Goal: Task Accomplishment & Management: Use online tool/utility

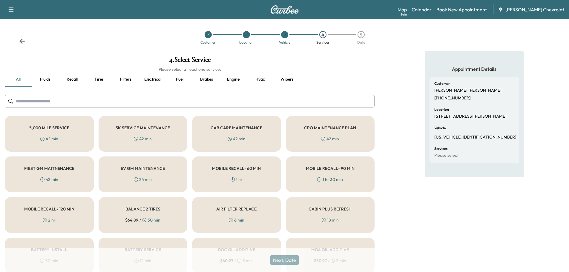
click at [456, 9] on link "Book New Appointment" at bounding box center [461, 9] width 50 height 7
click at [463, 8] on link "Book New Appointment" at bounding box center [461, 9] width 50 height 7
click at [466, 10] on link "Book New Appointment" at bounding box center [461, 9] width 50 height 7
drag, startPoint x: 19, startPoint y: 14, endPoint x: 13, endPoint y: 13, distance: 6.4
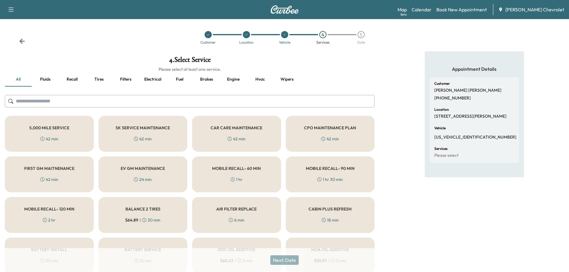
click at [16, 14] on div "Support Log Out Map Beta Calendar Book New Appointment [PERSON_NAME] Chevrolet" at bounding box center [284, 9] width 569 height 19
drag, startPoint x: 13, startPoint y: 13, endPoint x: 19, endPoint y: 11, distance: 6.5
click at [14, 12] on button "button" at bounding box center [11, 10] width 13 height 10
click at [431, 10] on link "Calendar" at bounding box center [421, 9] width 20 height 7
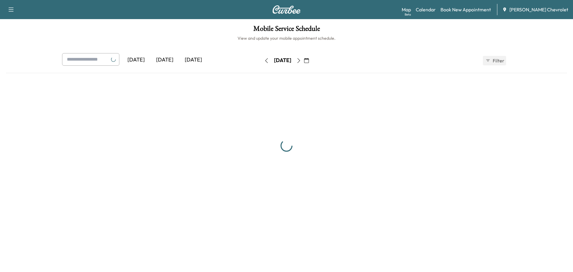
click at [431, 10] on link "Calendar" at bounding box center [426, 9] width 20 height 7
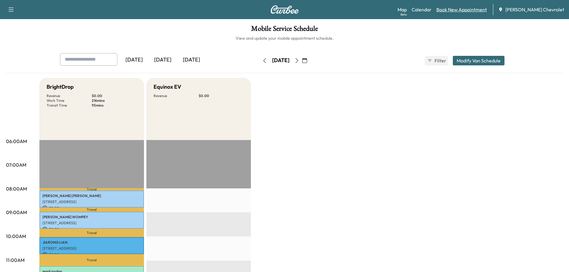
click at [481, 10] on link "Book New Appointment" at bounding box center [461, 9] width 50 height 7
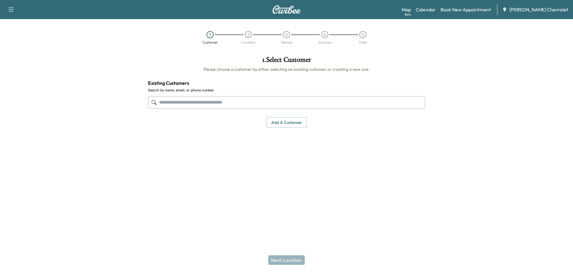
click at [481, 10] on link "Book New Appointment" at bounding box center [466, 9] width 50 height 7
